Goal: Navigation & Orientation: Find specific page/section

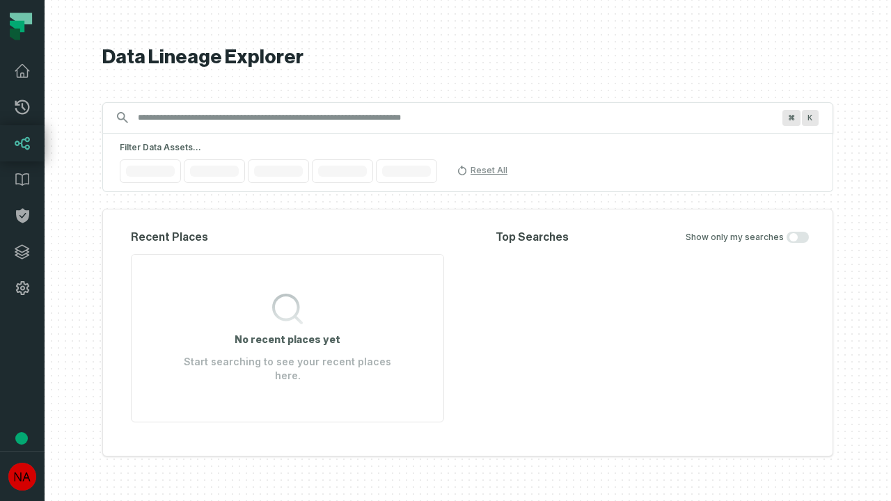
click at [22, 252] on icon at bounding box center [22, 252] width 14 height 14
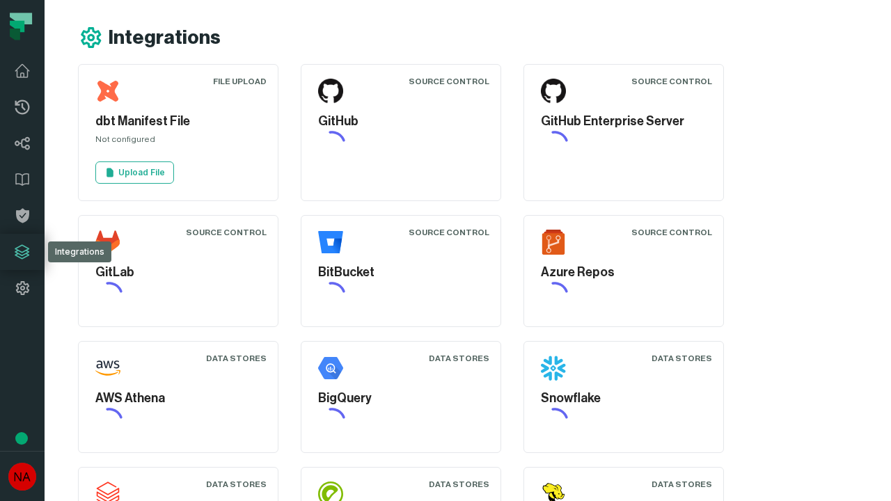
click at [22, 288] on icon at bounding box center [22, 288] width 17 height 17
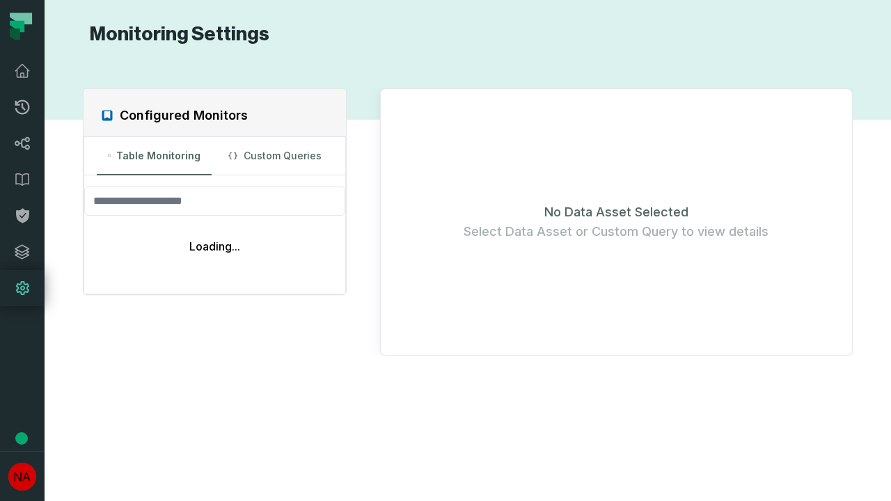
click at [22, 107] on icon at bounding box center [22, 107] width 15 height 15
